Goal: Information Seeking & Learning: Stay updated

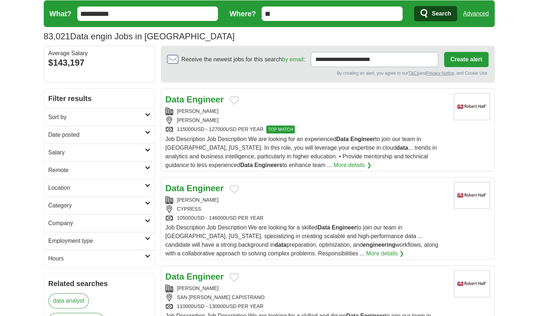
scroll to position [22, 0]
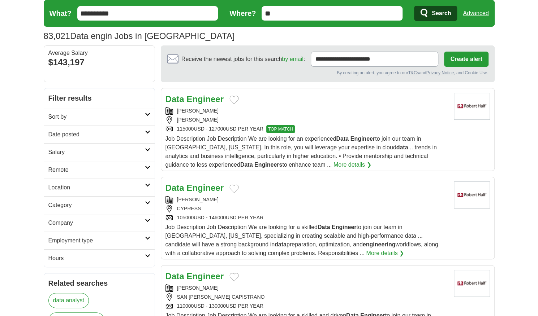
click at [151, 131] on link "Date posted" at bounding box center [99, 135] width 111 height 18
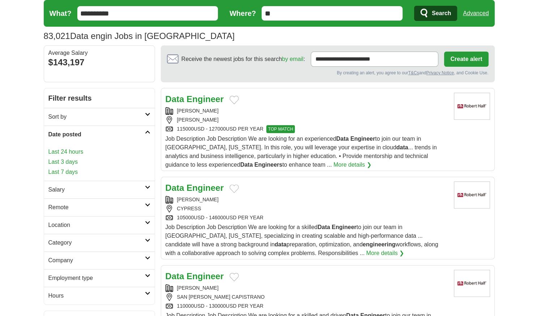
click at [79, 152] on link "Last 24 hours" at bounding box center [99, 152] width 102 height 9
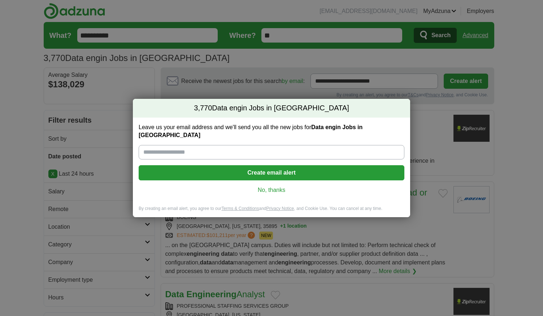
click at [276, 187] on link "No, thanks" at bounding box center [271, 190] width 254 height 8
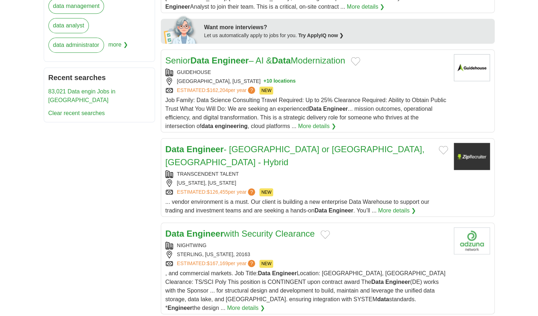
scroll to position [354, 0]
